Goal: Transaction & Acquisition: Purchase product/service

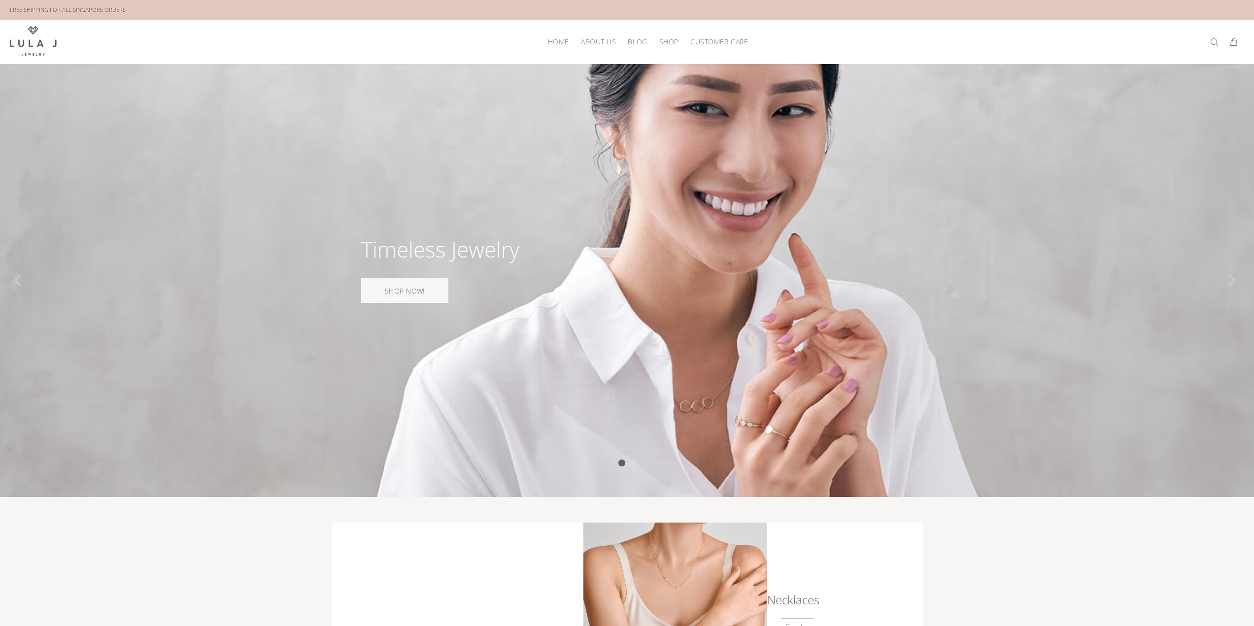
scroll to position [345, 0]
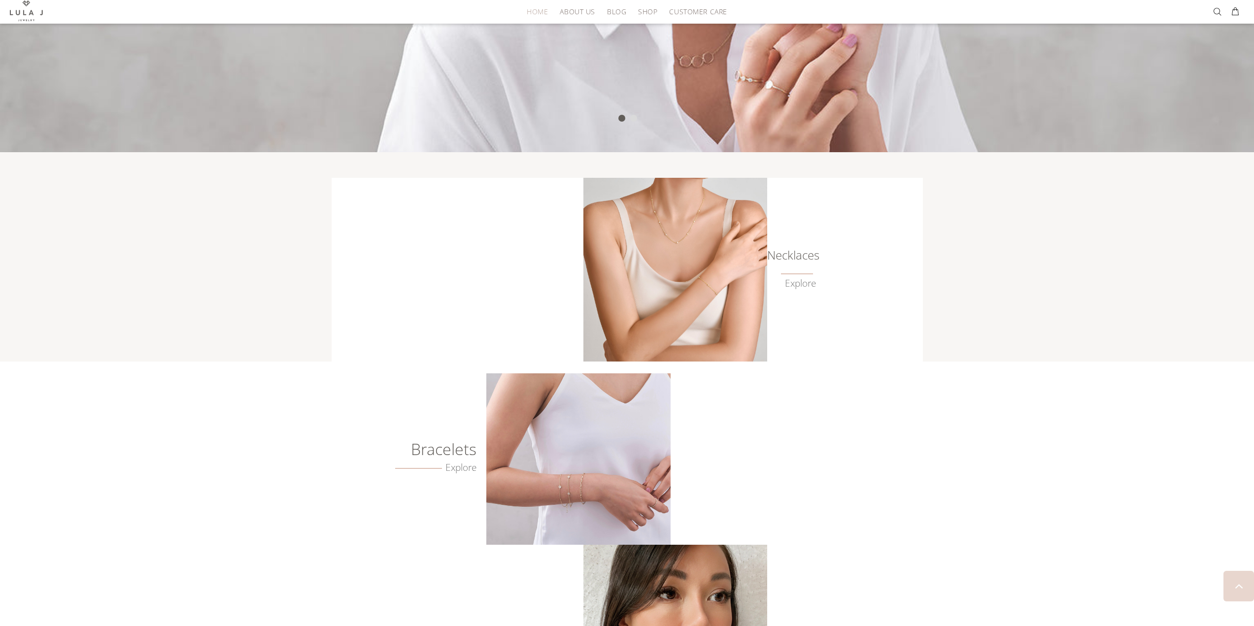
click at [804, 254] on h6 "Necklaces" at bounding box center [791, 255] width 49 height 10
click at [803, 281] on link "Explore" at bounding box center [800, 283] width 31 height 11
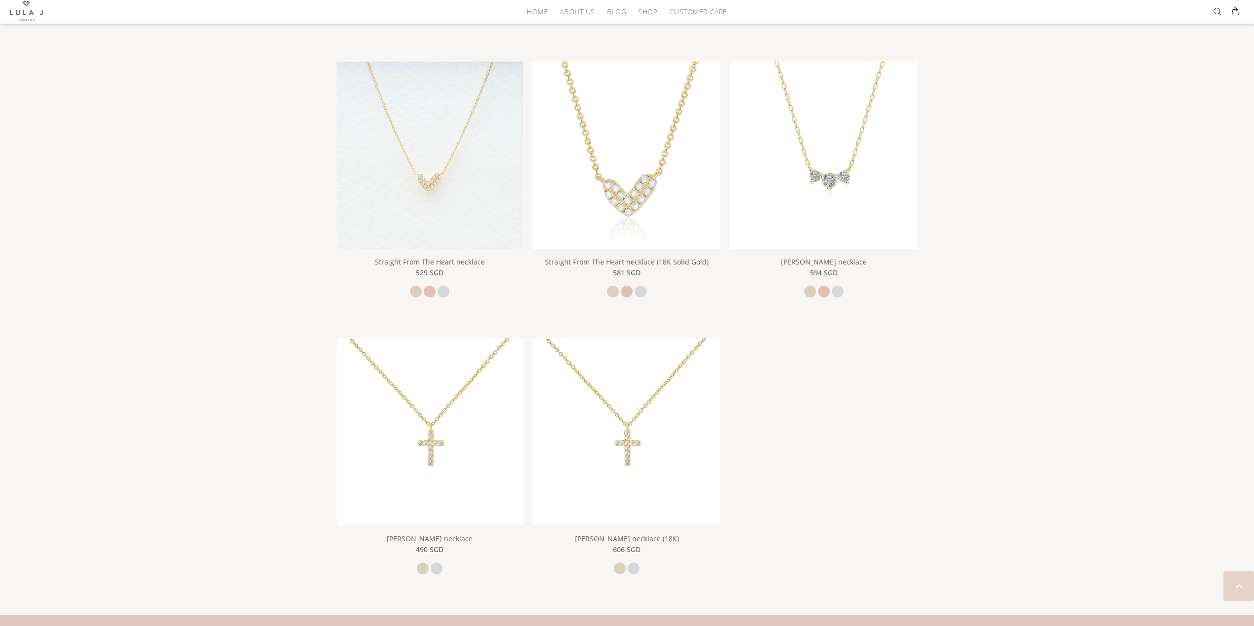
scroll to position [1429, 0]
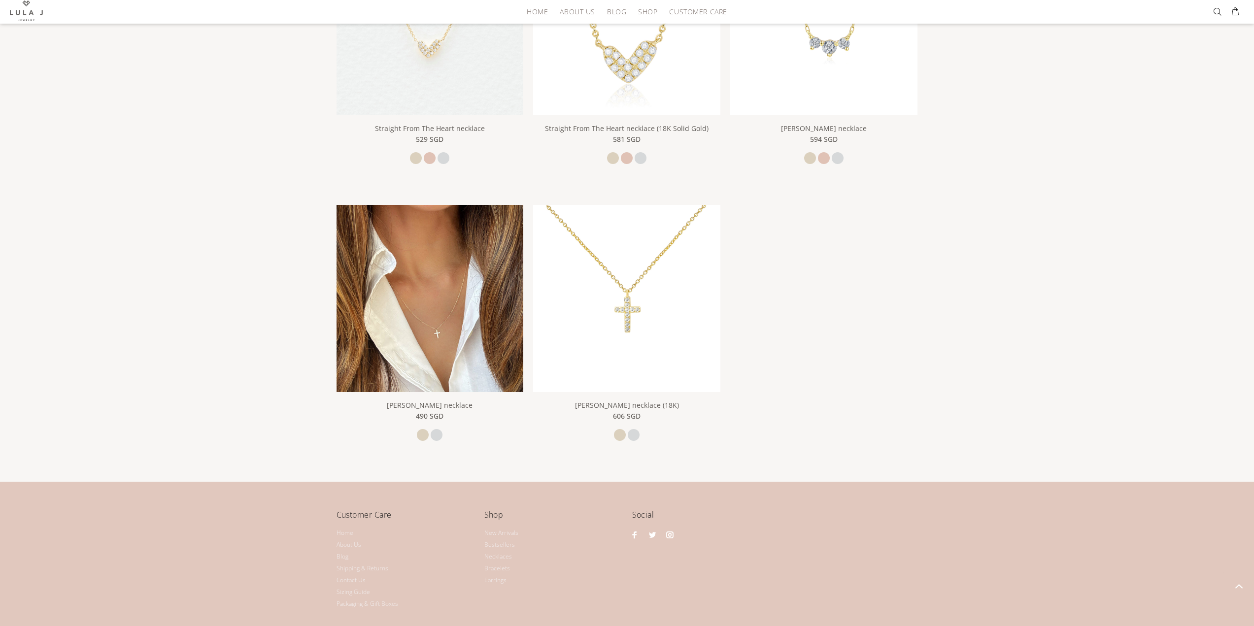
click at [447, 317] on img at bounding box center [430, 298] width 187 height 187
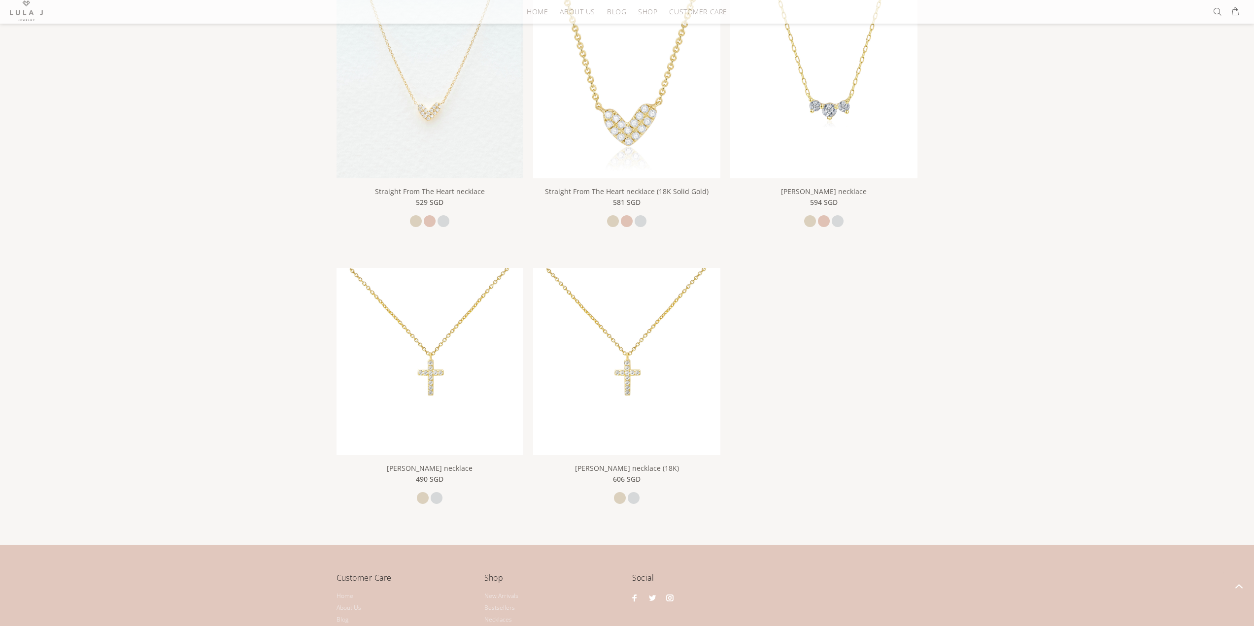
scroll to position [1496, 0]
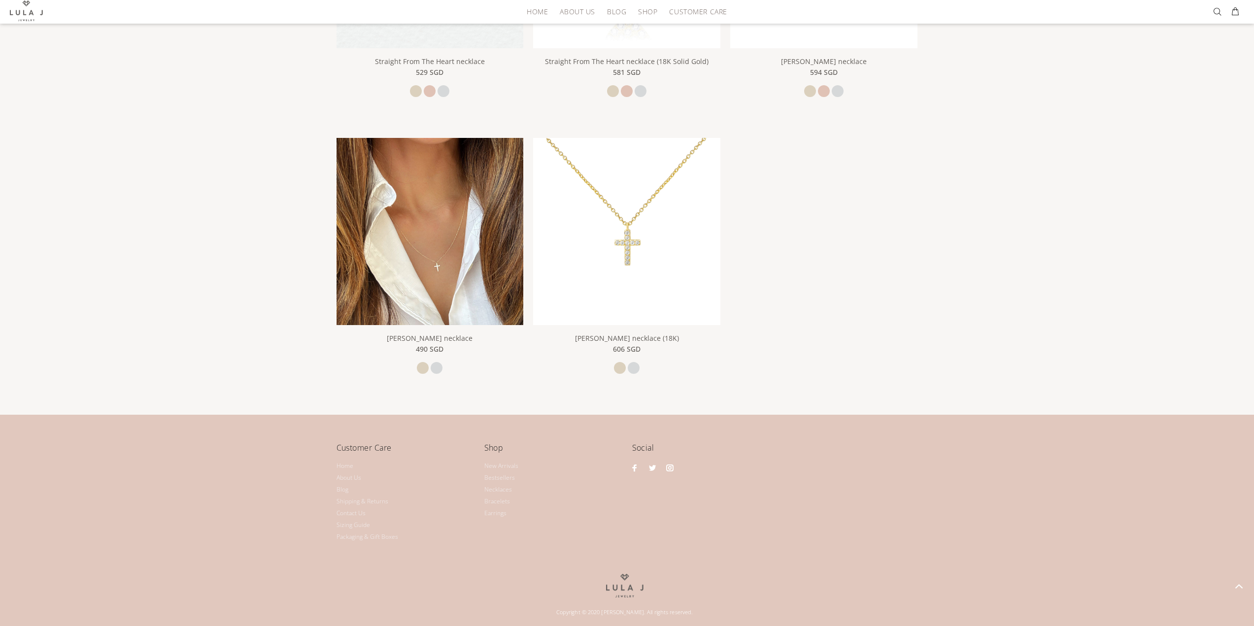
click at [409, 226] on img at bounding box center [430, 231] width 187 height 187
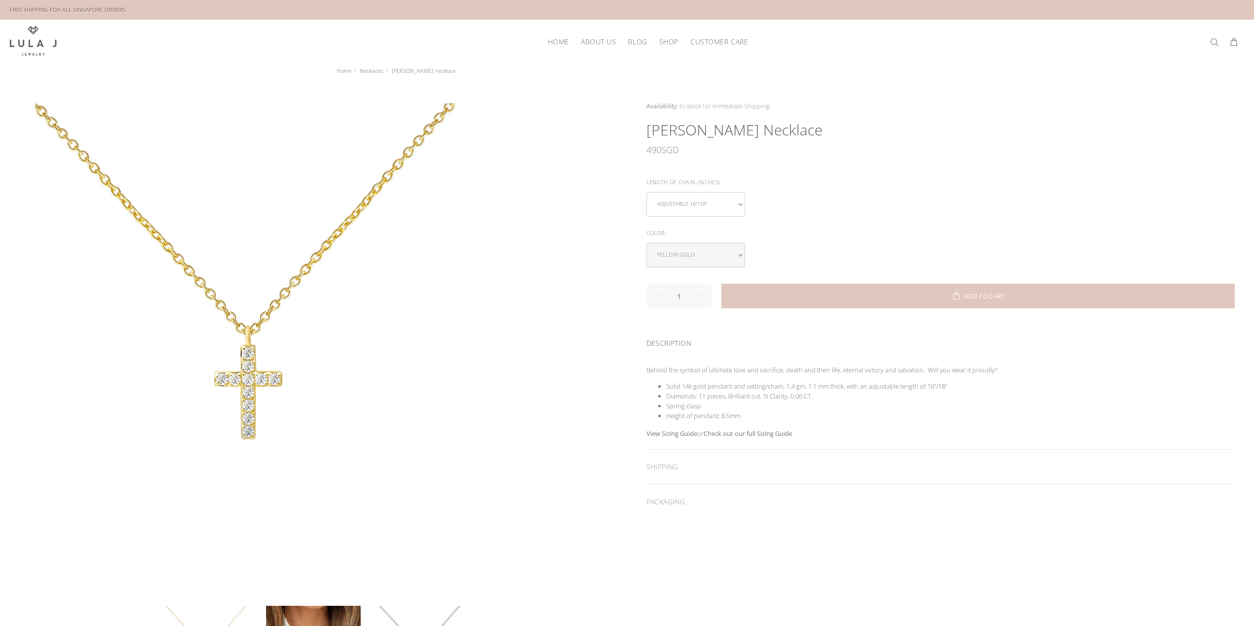
click at [696, 206] on select "Adjustable 16"/18"" at bounding box center [696, 204] width 99 height 25
click at [698, 250] on select "yellow gold white gold" at bounding box center [696, 255] width 99 height 25
